Goal: Obtain resource: Obtain resource

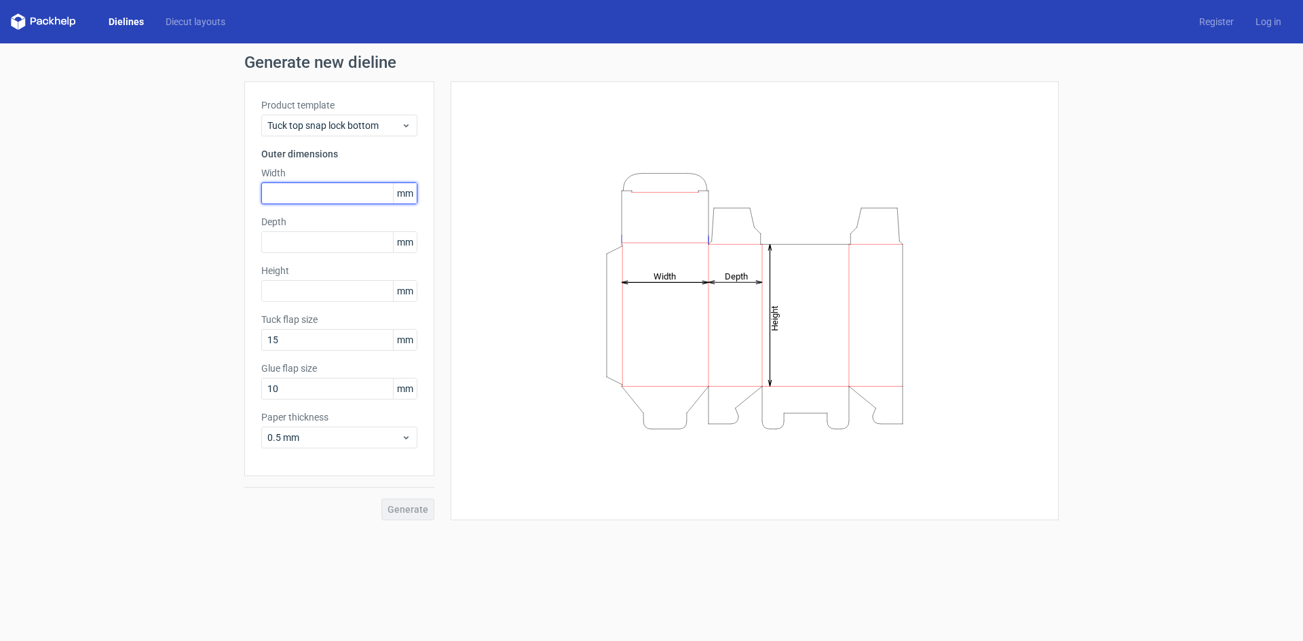
click at [320, 190] on input "text" at bounding box center [339, 194] width 156 height 22
type input "140"
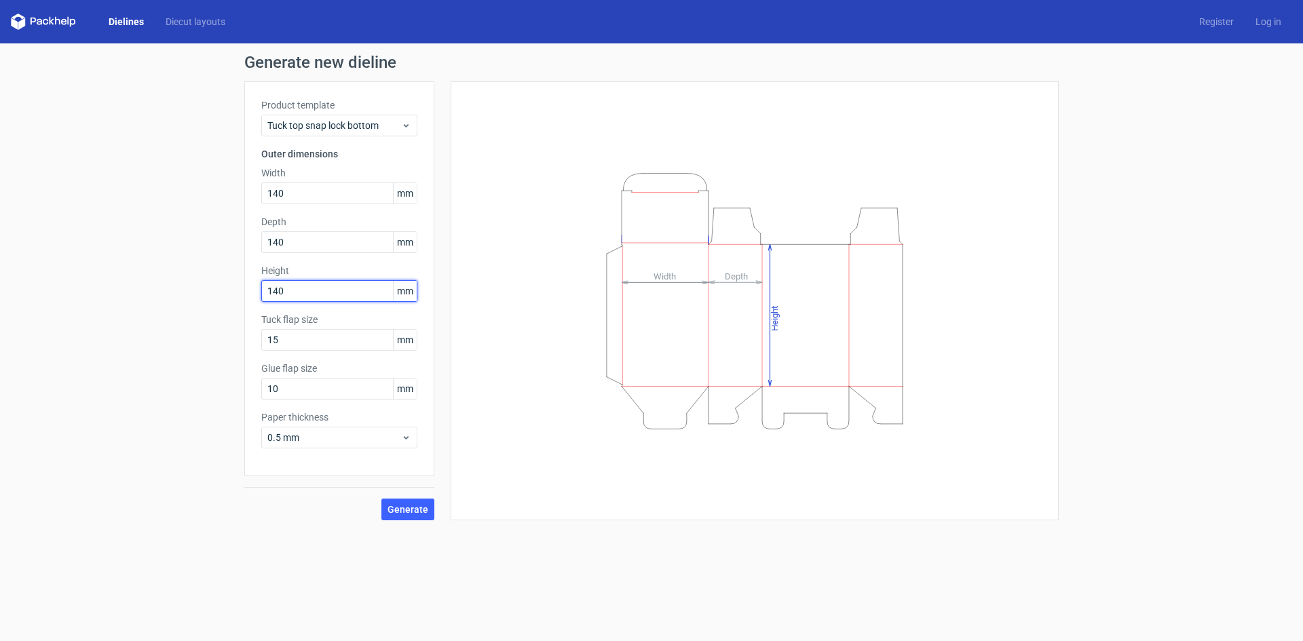
type input "140"
click at [147, 365] on div "Generate new dieline Product template Tuck top snap lock bottom Outer dimension…" at bounding box center [651, 287] width 1303 height 488
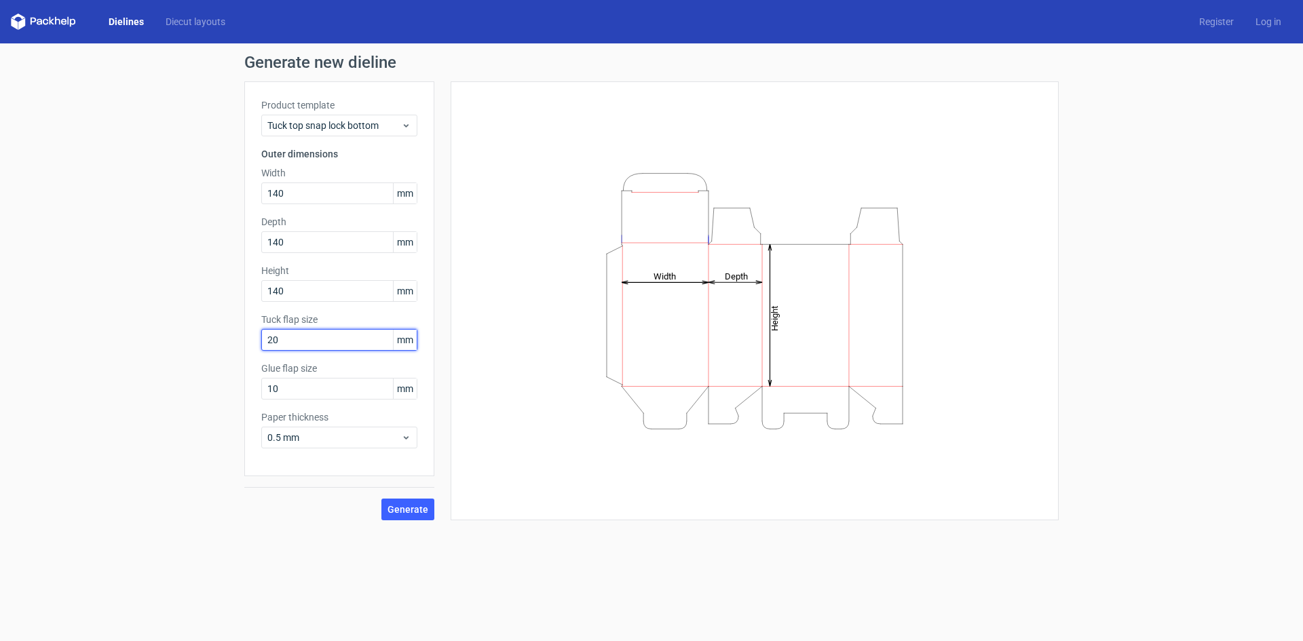
type input "2"
type input "25"
click at [303, 390] on input "10" at bounding box center [339, 389] width 156 height 22
drag, startPoint x: 303, startPoint y: 390, endPoint x: 188, endPoint y: 399, distance: 115.0
click at [190, 399] on div "Generate new dieline Product template Tuck top snap lock bottom Outer dimension…" at bounding box center [651, 287] width 1303 height 488
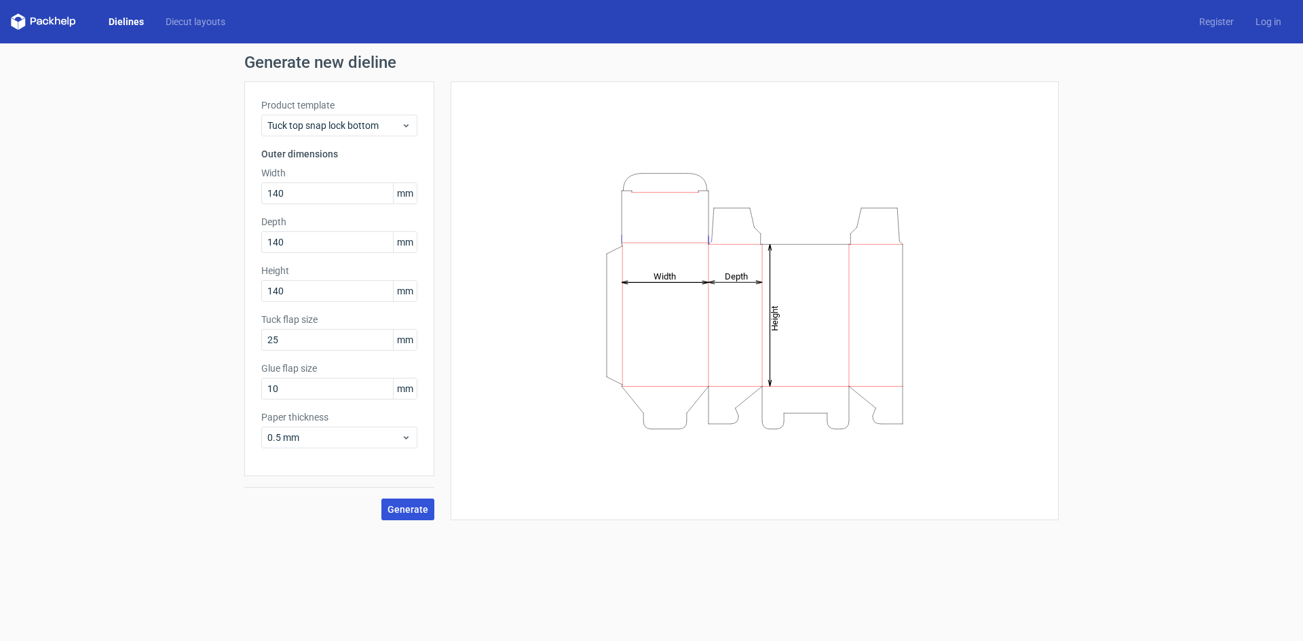
click at [403, 506] on span "Generate" at bounding box center [407, 510] width 41 height 10
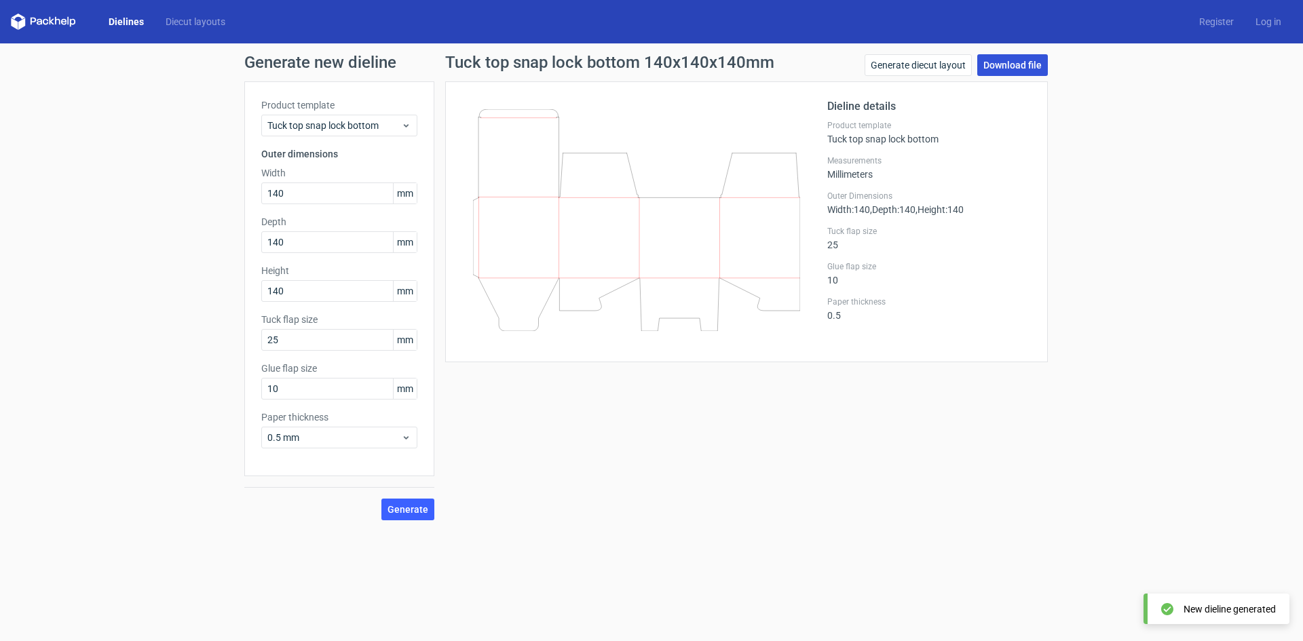
click at [1004, 67] on link "Download file" at bounding box center [1012, 65] width 71 height 22
click at [925, 63] on link "Generate diecut layout" at bounding box center [918, 65] width 107 height 22
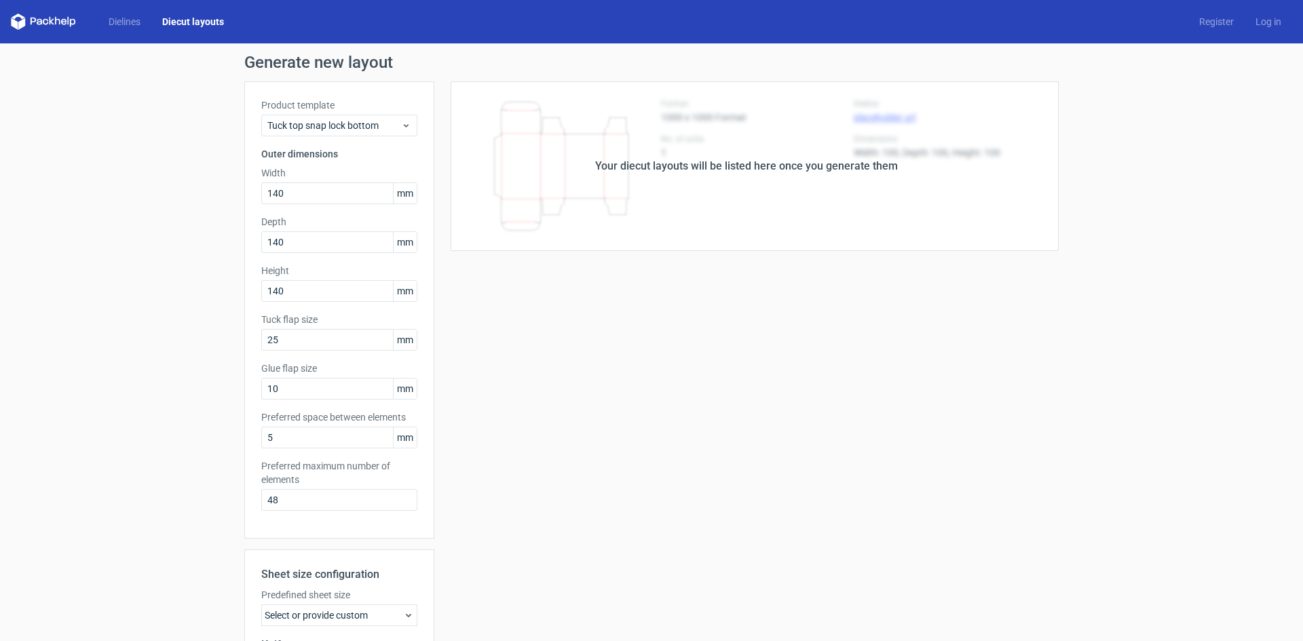
click at [654, 180] on div "Your diecut layouts will be listed here once you generate them" at bounding box center [746, 166] width 624 height 170
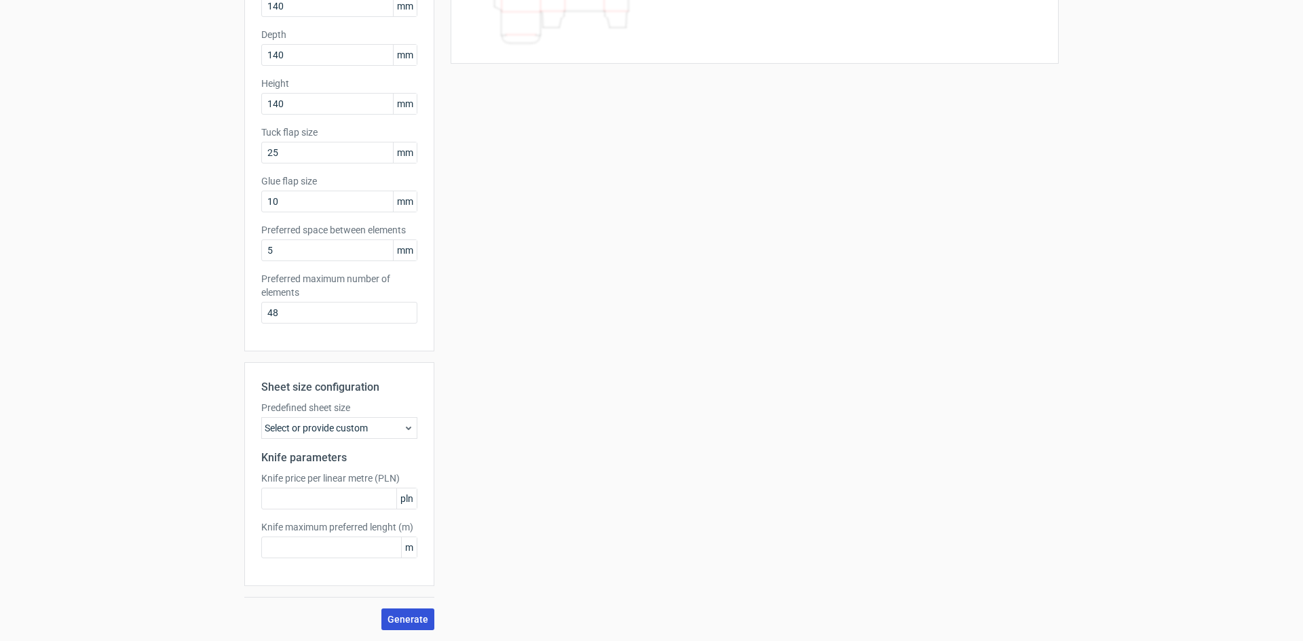
click at [402, 617] on span "Generate" at bounding box center [407, 620] width 41 height 10
click at [371, 429] on div "Select or provide custom" at bounding box center [339, 428] width 156 height 22
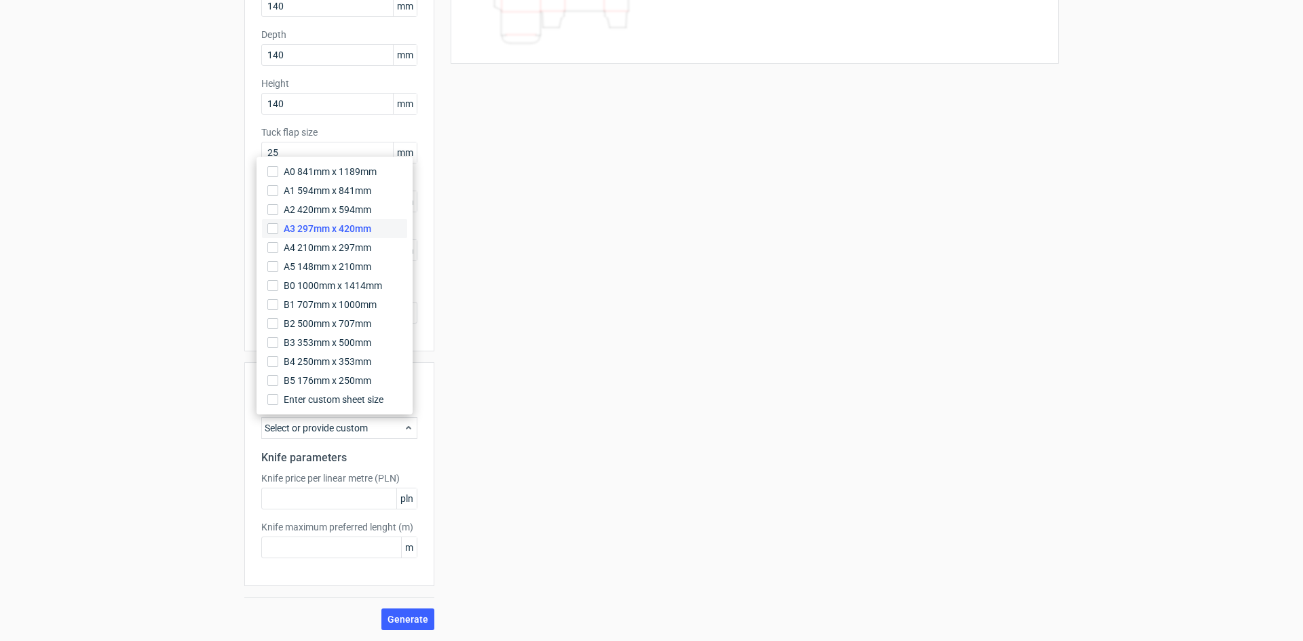
click at [332, 226] on span "A3 297mm x 420mm" at bounding box center [328, 229] width 88 height 14
click at [278, 226] on input "A3 297mm x 420mm" at bounding box center [272, 228] width 11 height 11
click at [328, 235] on span "A3 297mm x 420mm" at bounding box center [328, 229] width 88 height 14
click at [278, 234] on input "A3 297mm x 420mm" at bounding box center [272, 228] width 11 height 11
click at [335, 208] on span "A2 420mm x 594mm" at bounding box center [328, 210] width 88 height 14
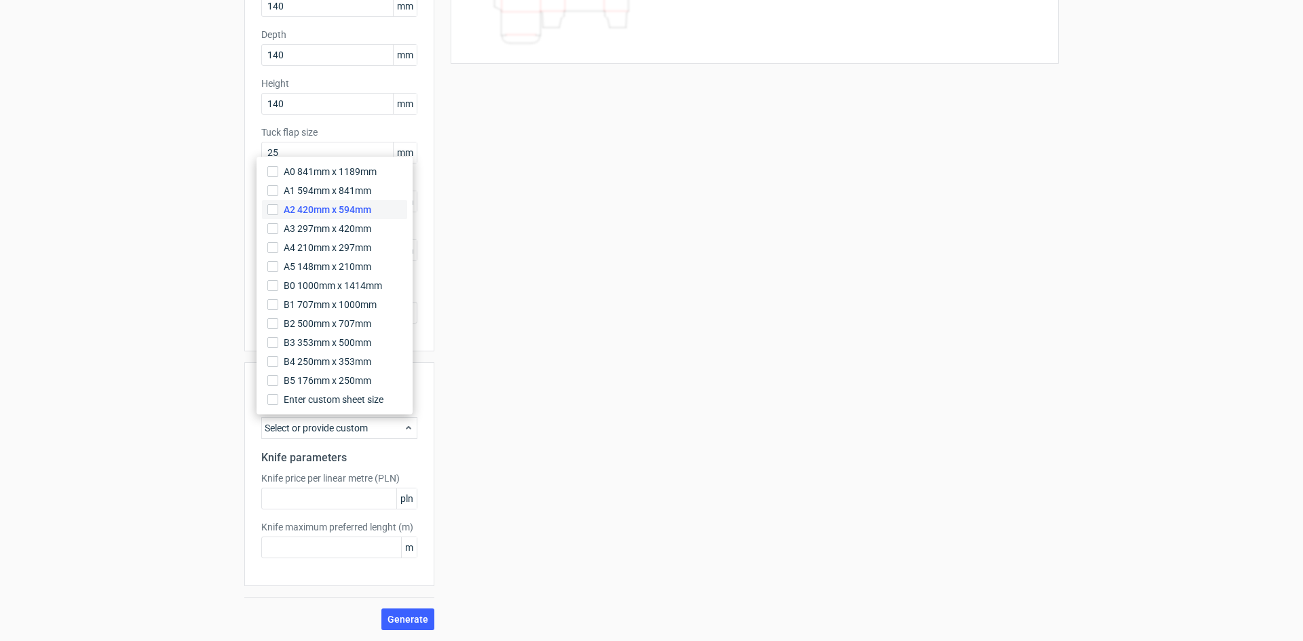
click at [278, 208] on input "A2 420mm x 594mm" at bounding box center [272, 209] width 11 height 11
click at [434, 487] on div "Your diecut layouts will be listed here once you generate them Height Depth Wid…" at bounding box center [746, 262] width 624 height 736
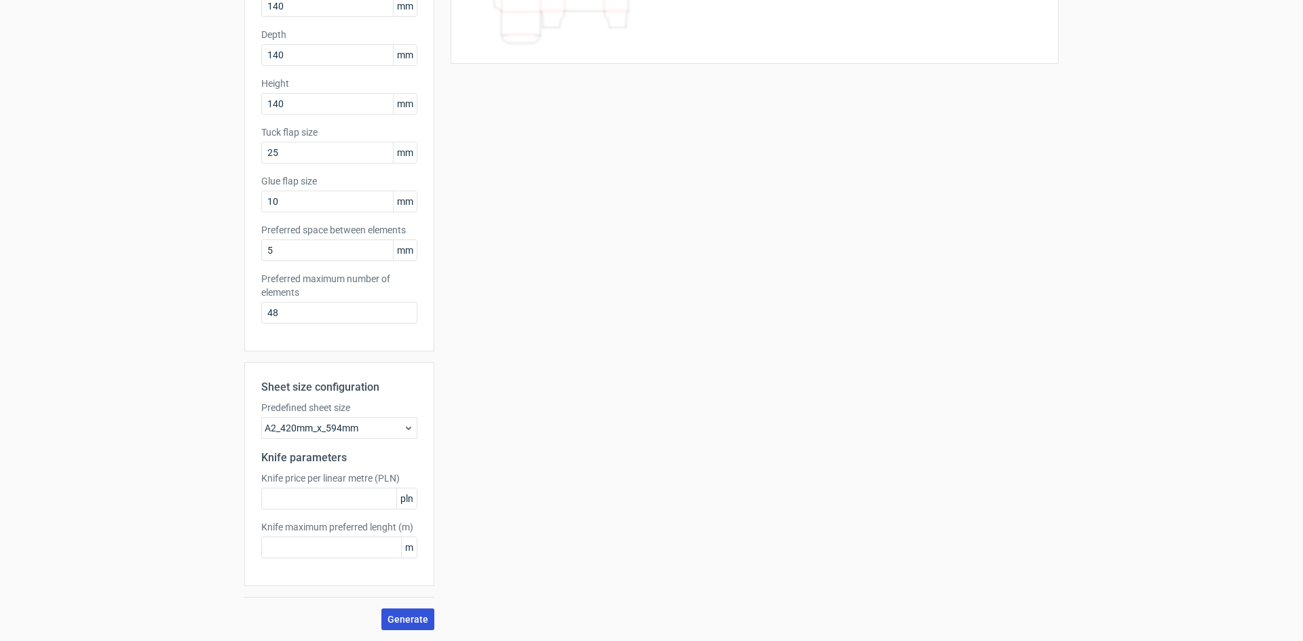
click at [407, 615] on span "Generate" at bounding box center [407, 620] width 41 height 10
click at [361, 493] on input "text" at bounding box center [339, 499] width 156 height 22
type input "1"
click at [356, 559] on div "Sheet size configuration Predefined sheet size A2_420mm_x_594mm Knife parameter…" at bounding box center [339, 474] width 190 height 224
click at [358, 550] on input "text" at bounding box center [339, 548] width 156 height 22
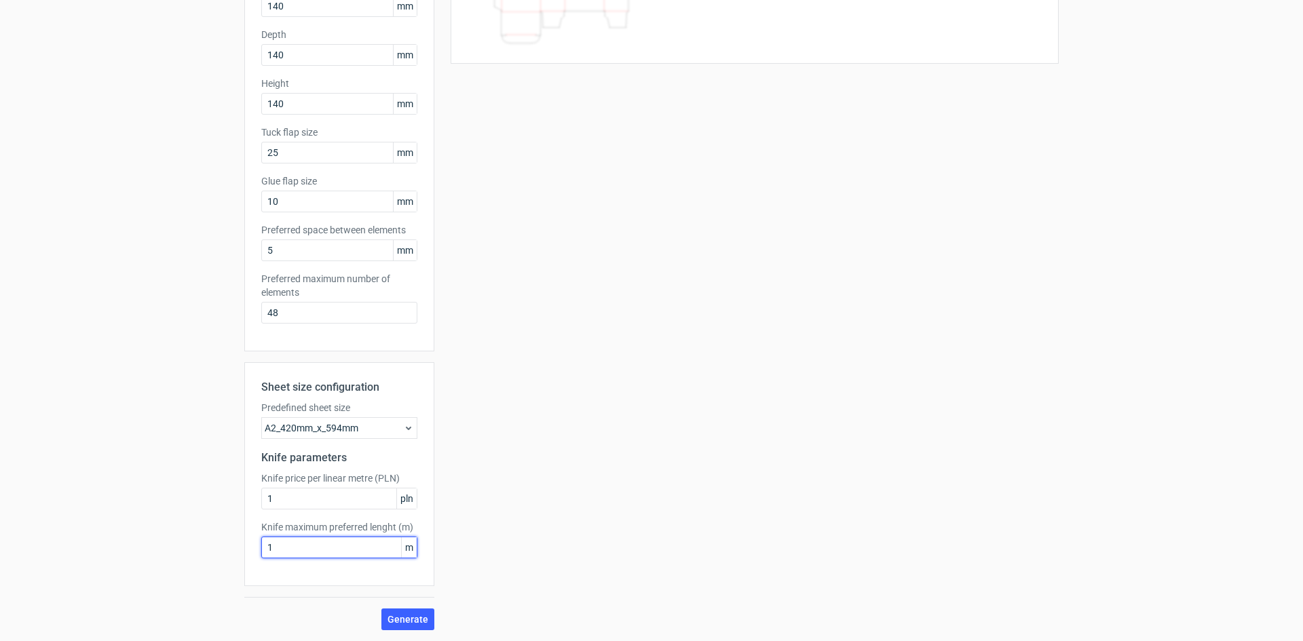
type input "1"
click at [410, 606] on div "Sheet size configuration Predefined sheet size A2_420mm_x_594mm Knife parameter…" at bounding box center [339, 496] width 190 height 268
click at [410, 619] on span "Generate" at bounding box center [407, 620] width 41 height 10
